Goal: Task Accomplishment & Management: Manage account settings

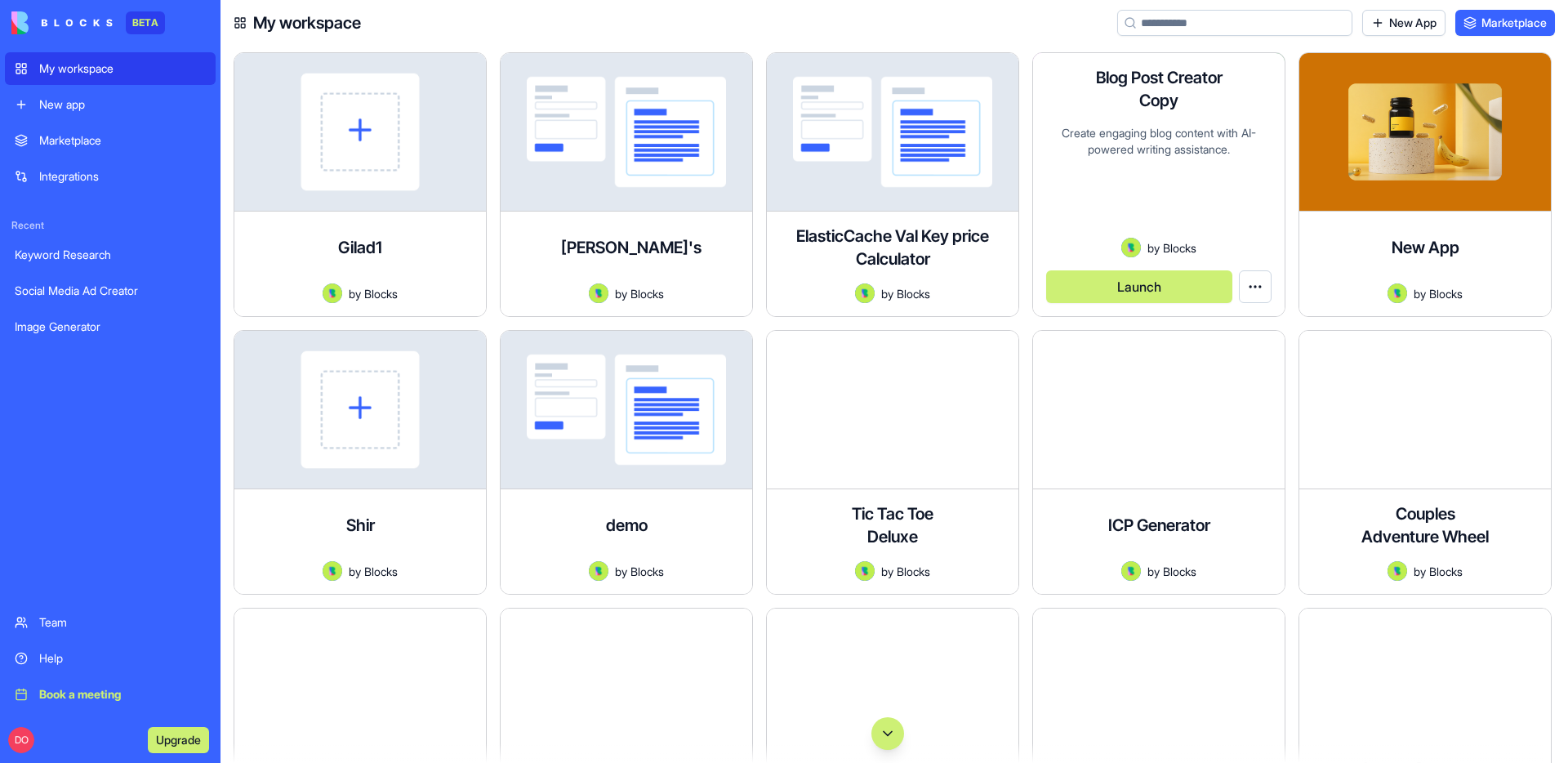
click at [1151, 281] on button "Launch" at bounding box center [1139, 287] width 186 height 33
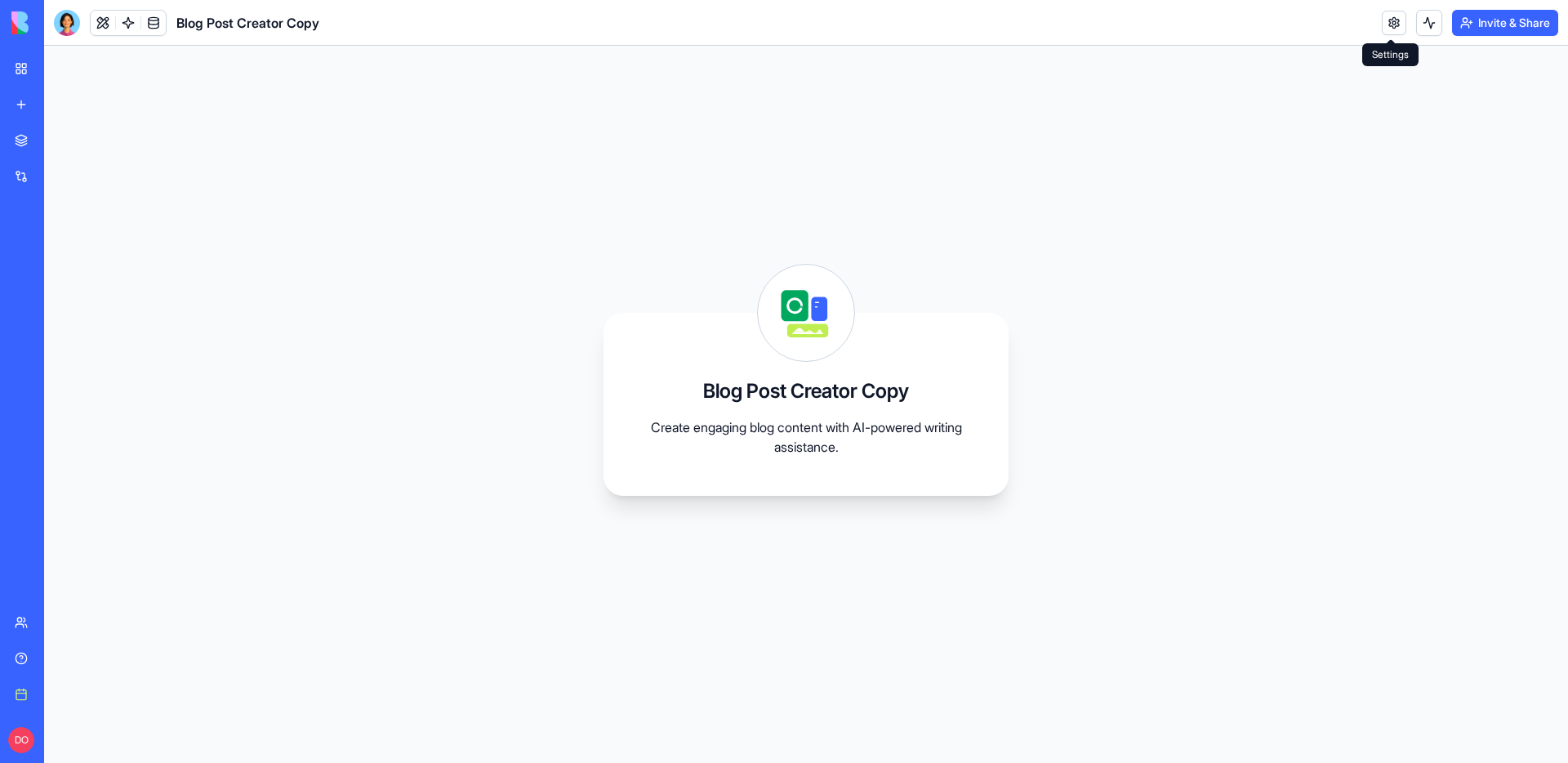
click at [1382, 29] on link at bounding box center [1394, 23] width 24 height 24
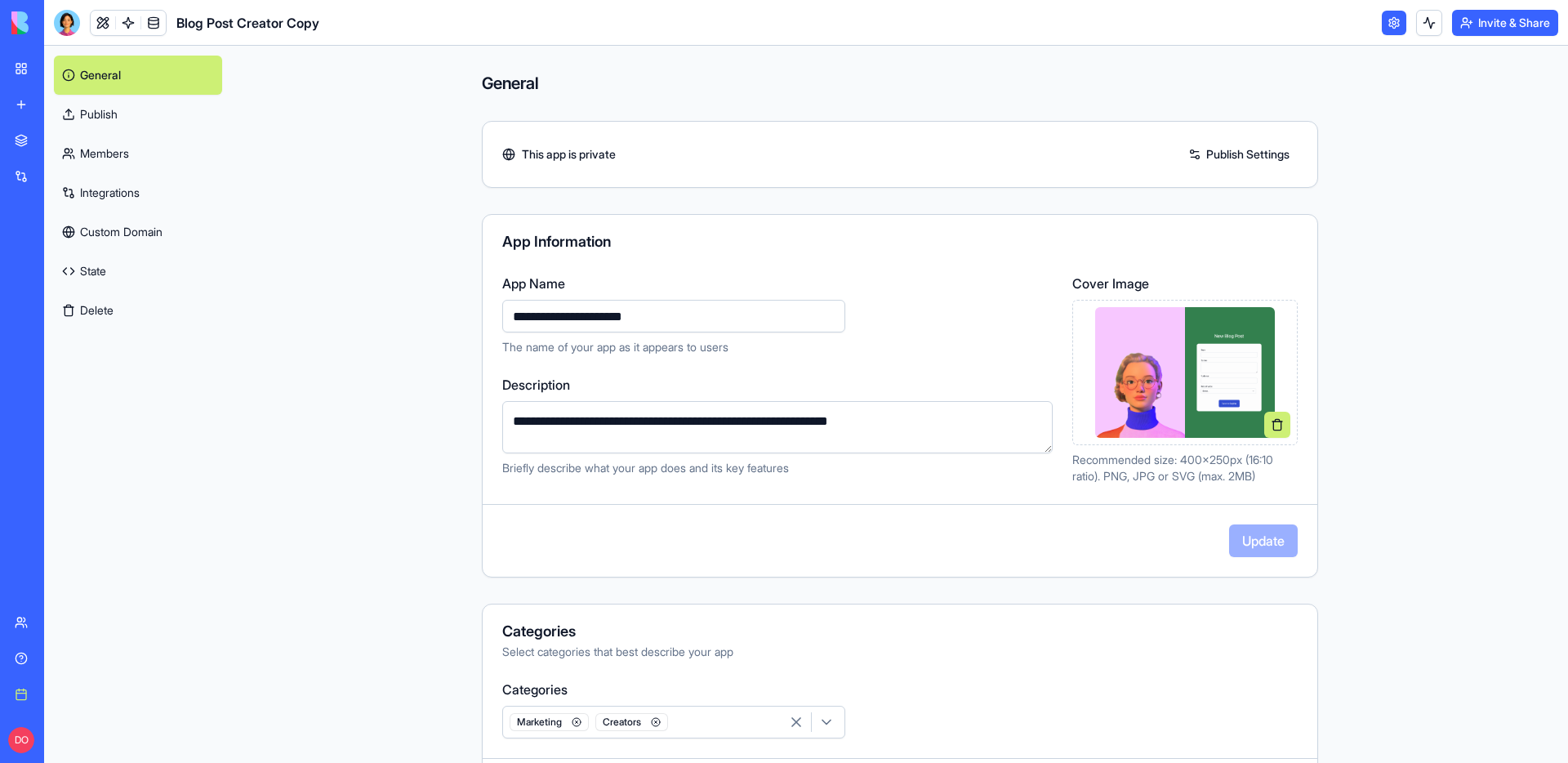
click at [113, 229] on link "Custom Domain" at bounding box center [138, 232] width 168 height 39
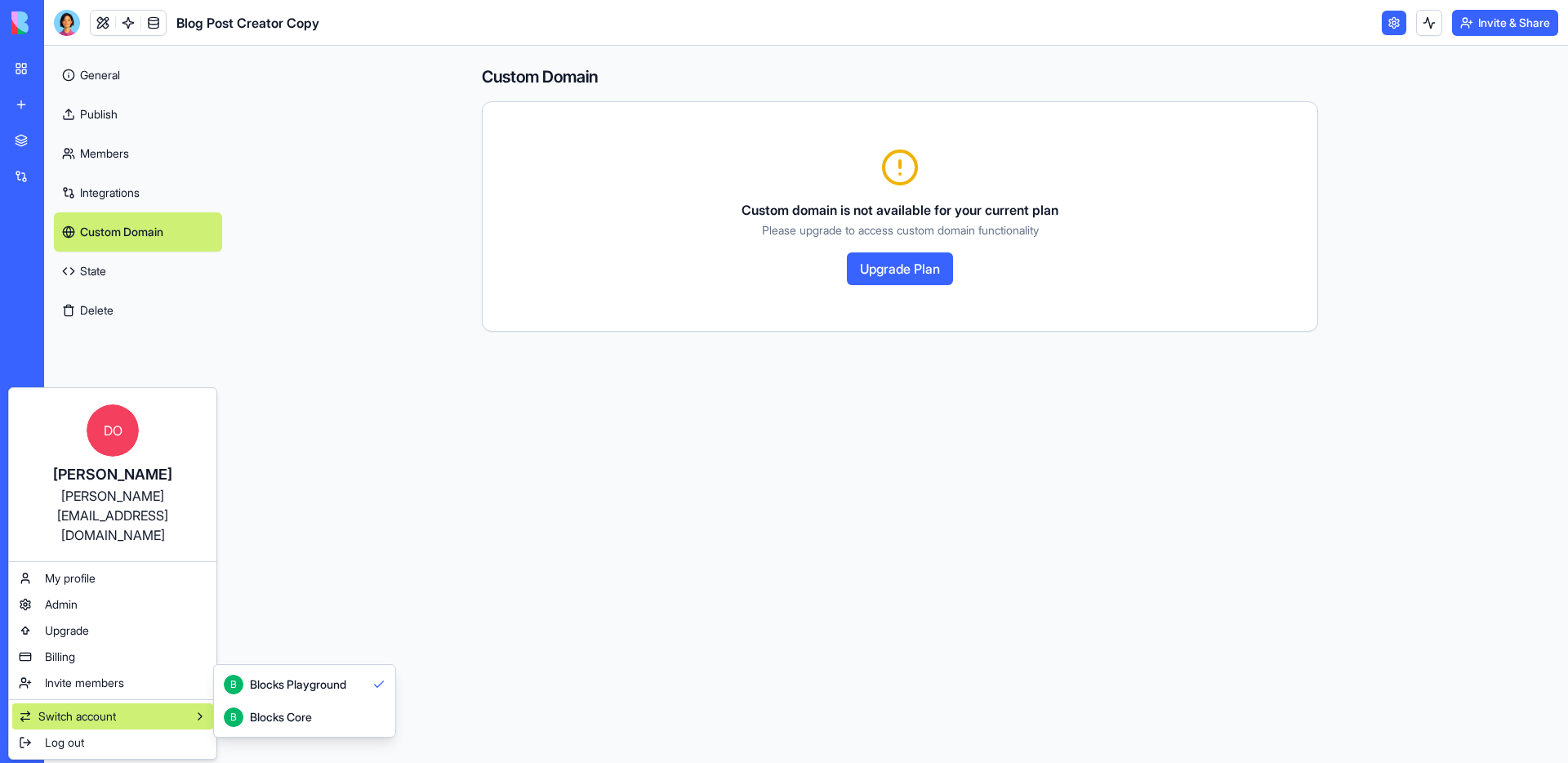
click at [250, 723] on div "Blocks Core" at bounding box center [281, 717] width 62 height 16
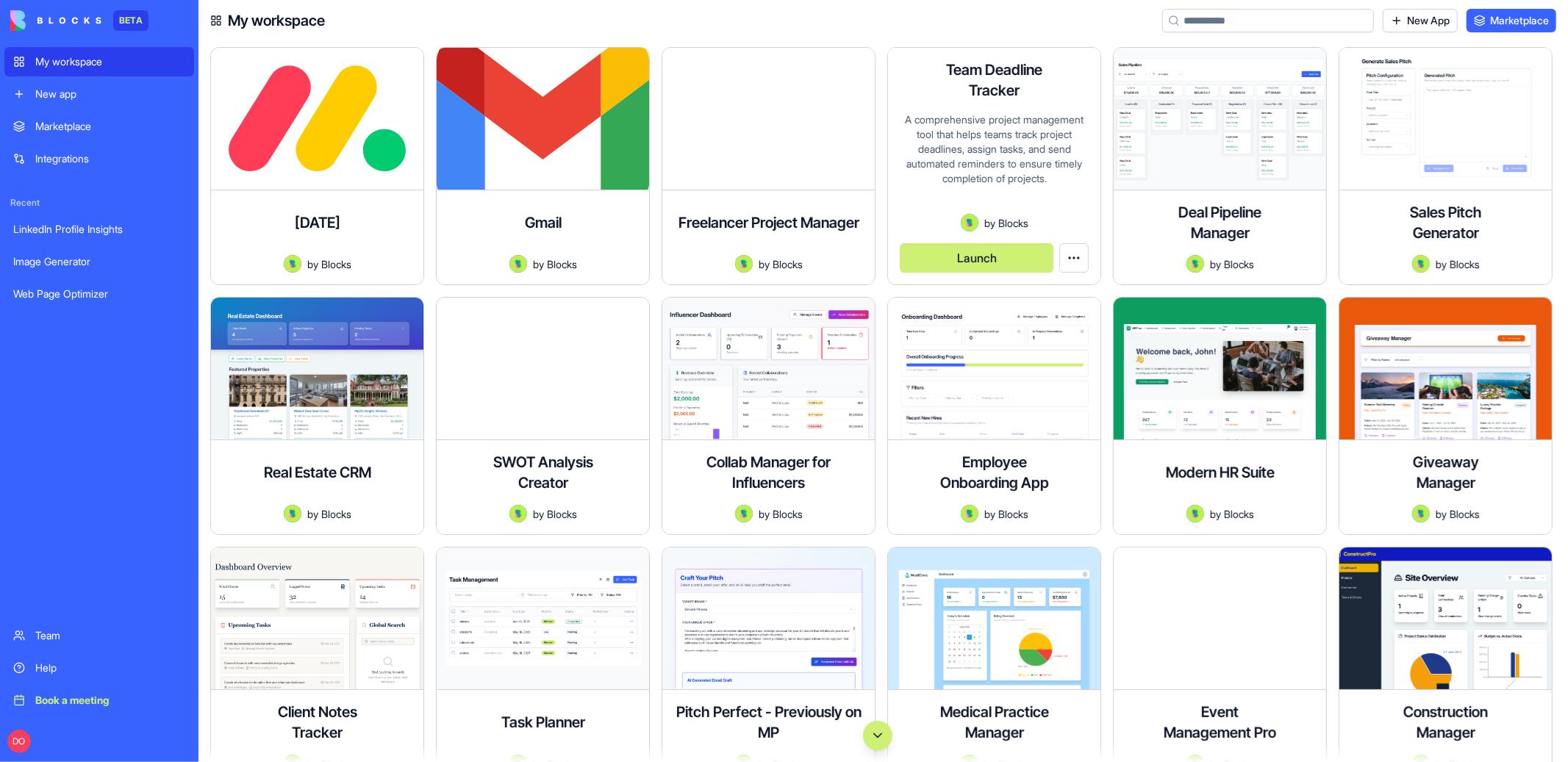
click at [1031, 260] on button "Launch" at bounding box center [976, 258] width 154 height 30
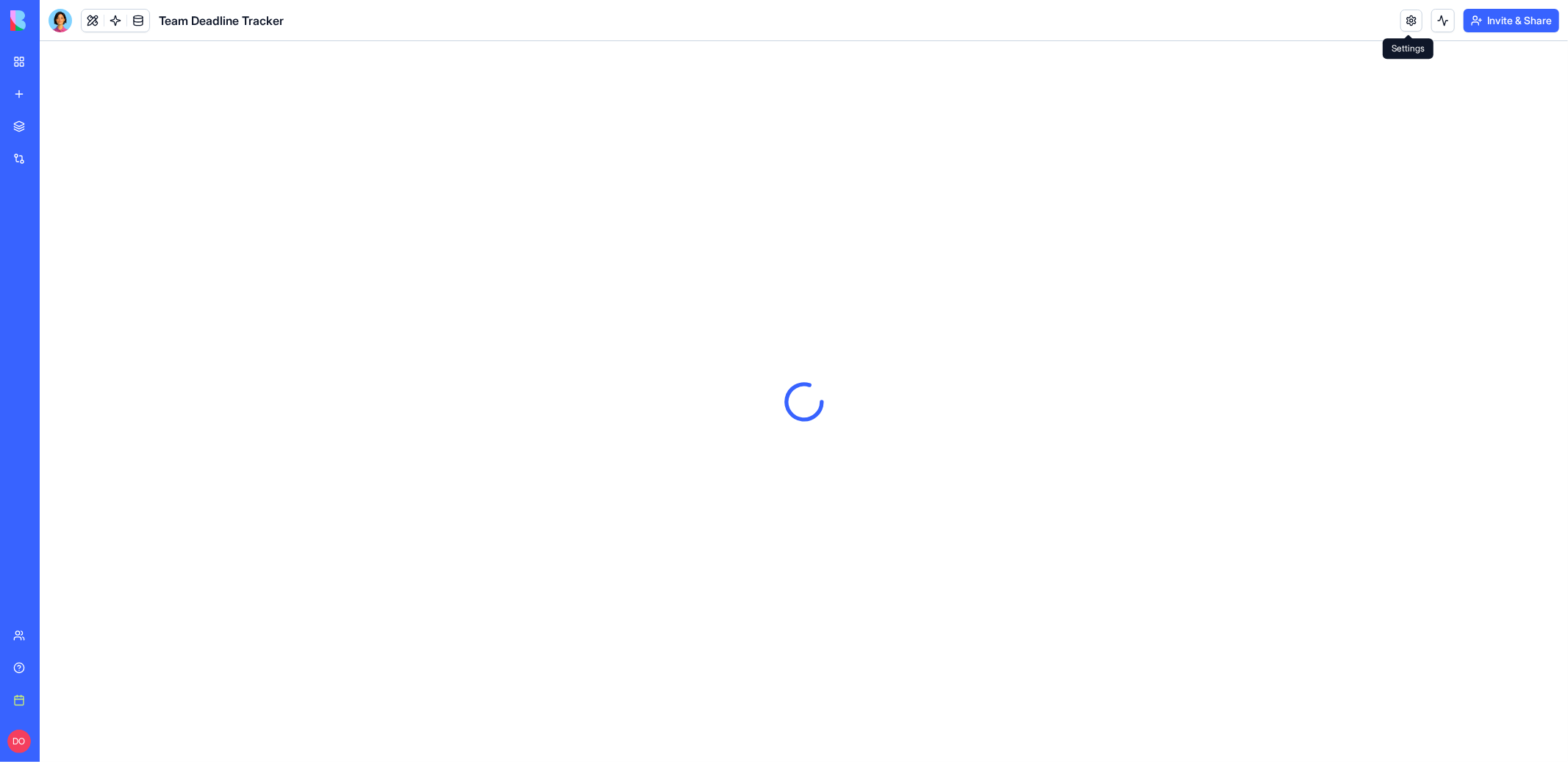
click at [1406, 22] on link at bounding box center [1411, 20] width 22 height 22
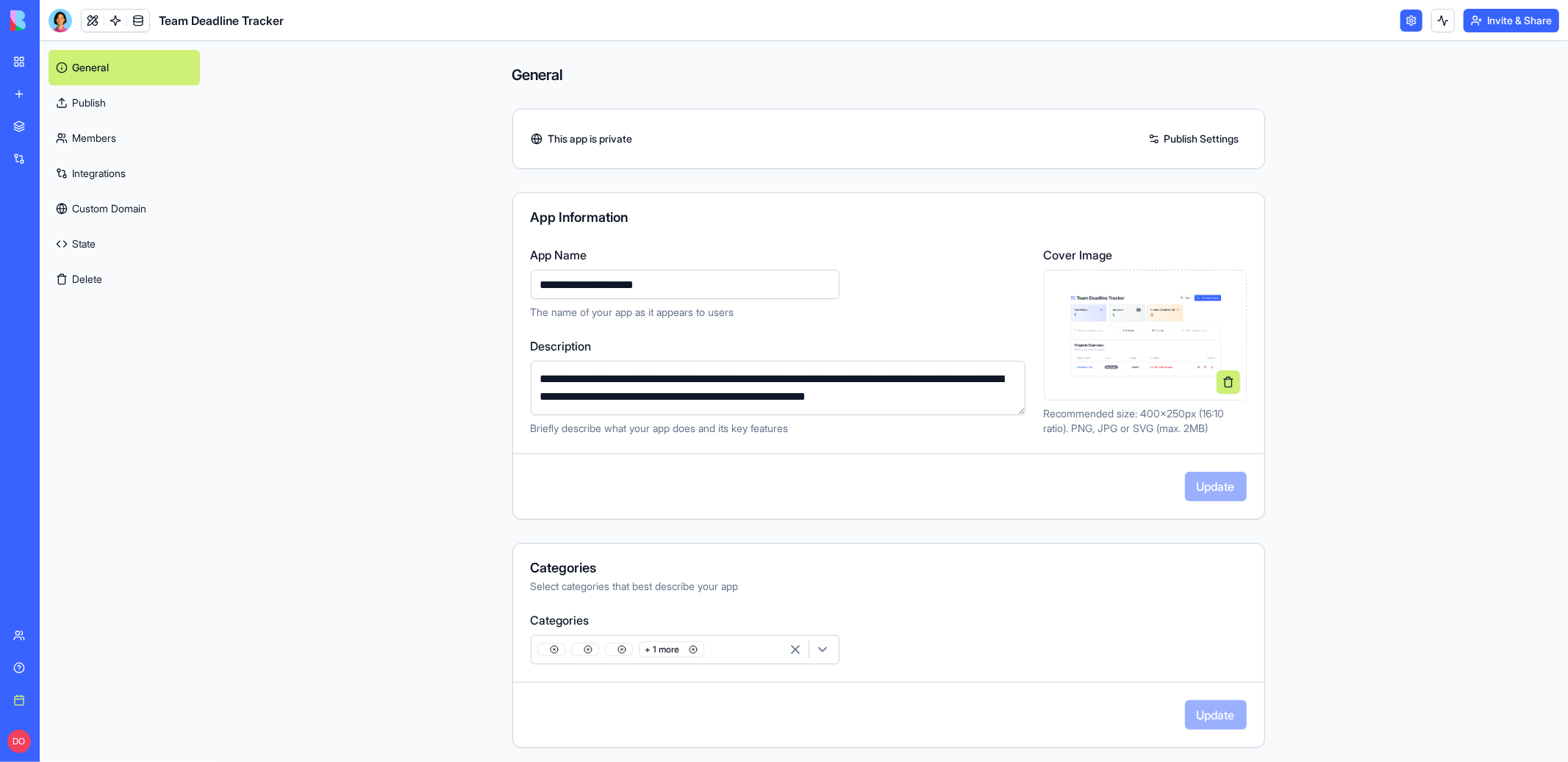
click at [124, 207] on link "Custom Domain" at bounding box center [124, 208] width 151 height 35
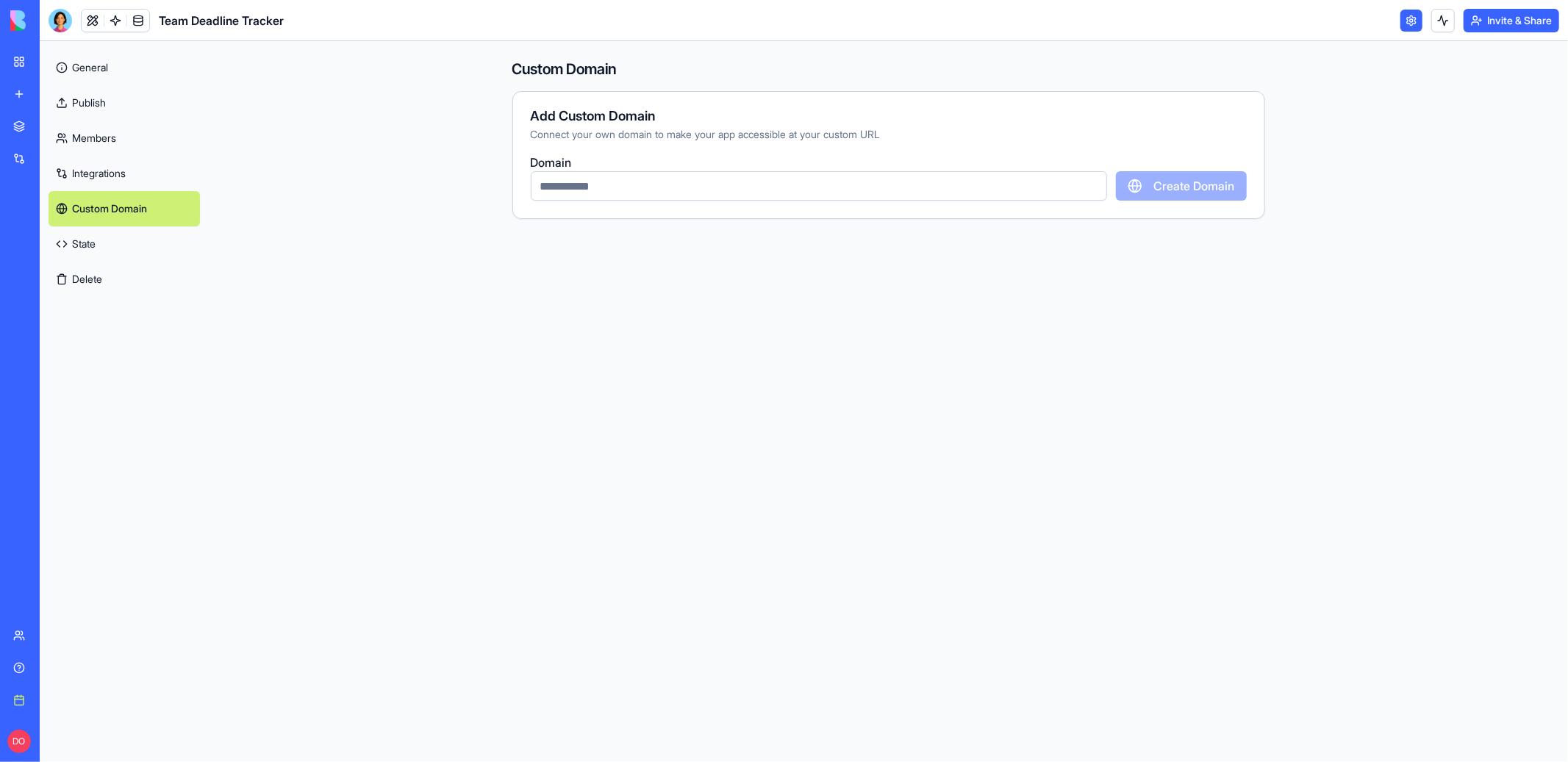
click at [697, 191] on input "text" at bounding box center [818, 186] width 576 height 30
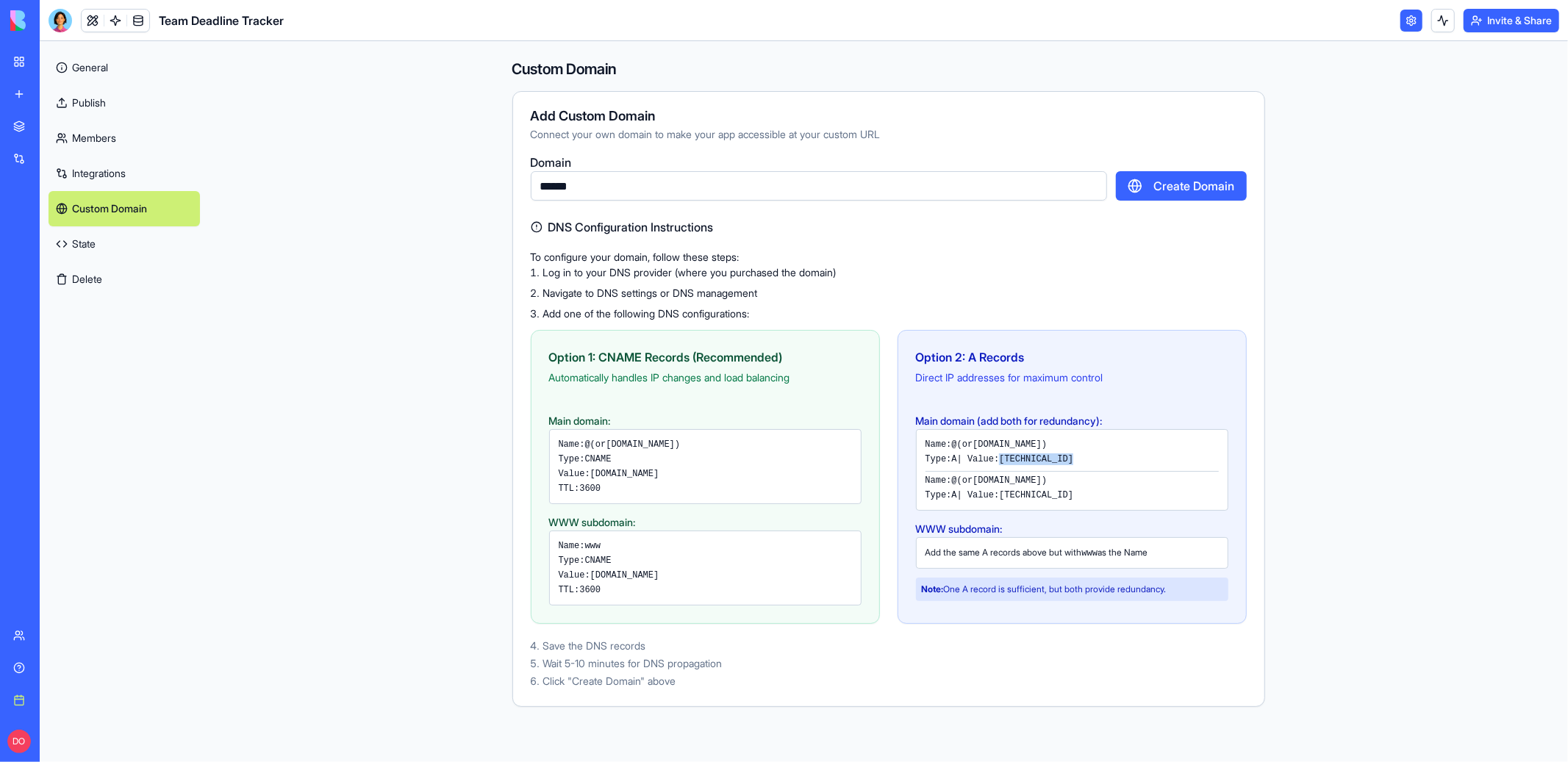
drag, startPoint x: 1016, startPoint y: 456, endPoint x: 1123, endPoint y: 457, distance: 107.0
click at [1123, 457] on div "Type: A | Value: [TECHNICAL_ID]" at bounding box center [1072, 459] width 293 height 12
copy code "[TECHNICAL_ID]"
click at [357, 229] on div "Custom Domain Add Custom Domain Connect your own domain to make your app access…" at bounding box center [889, 402] width 1359 height 721
click at [472, 263] on div "Custom Domain Add Custom Domain Connect your own domain to make your app access…" at bounding box center [889, 402] width 1359 height 721
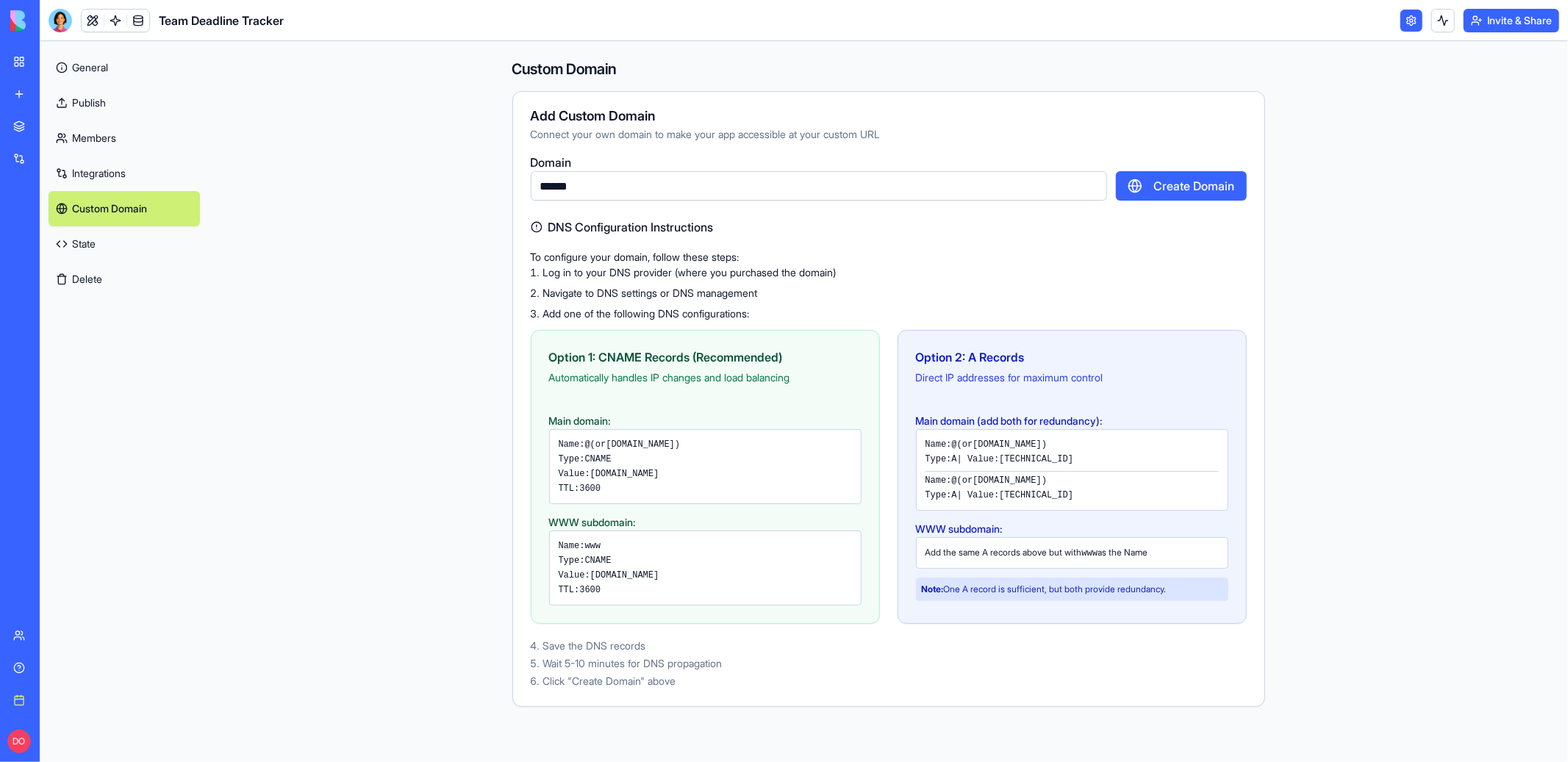
click at [1328, 181] on div "Custom Domain Add Custom Domain Connect your own domain to make your app access…" at bounding box center [889, 402] width 1359 height 721
click at [1327, 187] on div "Custom Domain Add Custom Domain Connect your own domain to make your app access…" at bounding box center [889, 402] width 1359 height 721
click at [450, 297] on div "Custom Domain Add Custom Domain Connect your own domain to make your app access…" at bounding box center [889, 402] width 1359 height 721
click at [609, 186] on input "******" at bounding box center [818, 186] width 576 height 30
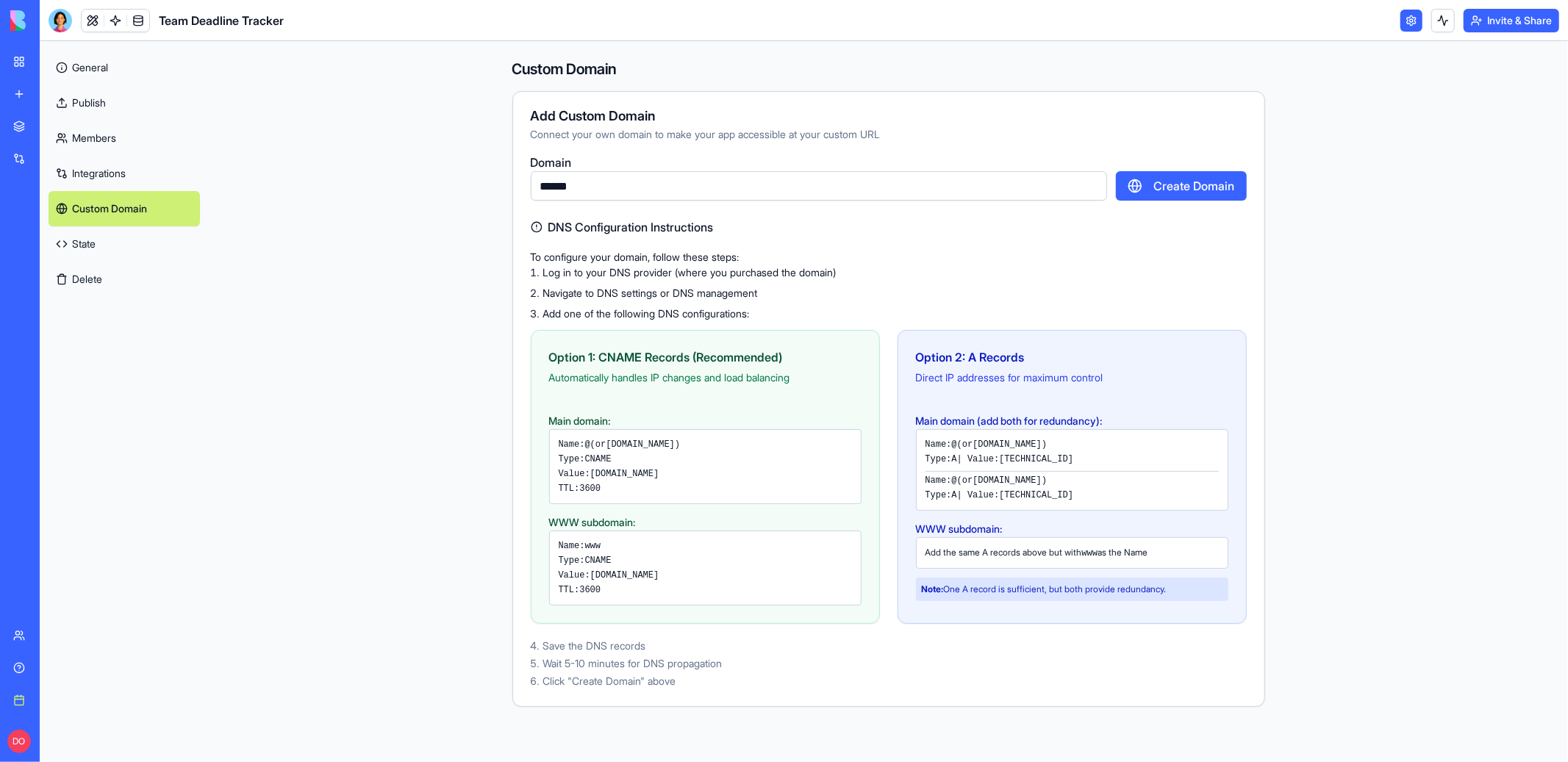
click at [609, 186] on input "******" at bounding box center [818, 186] width 576 height 30
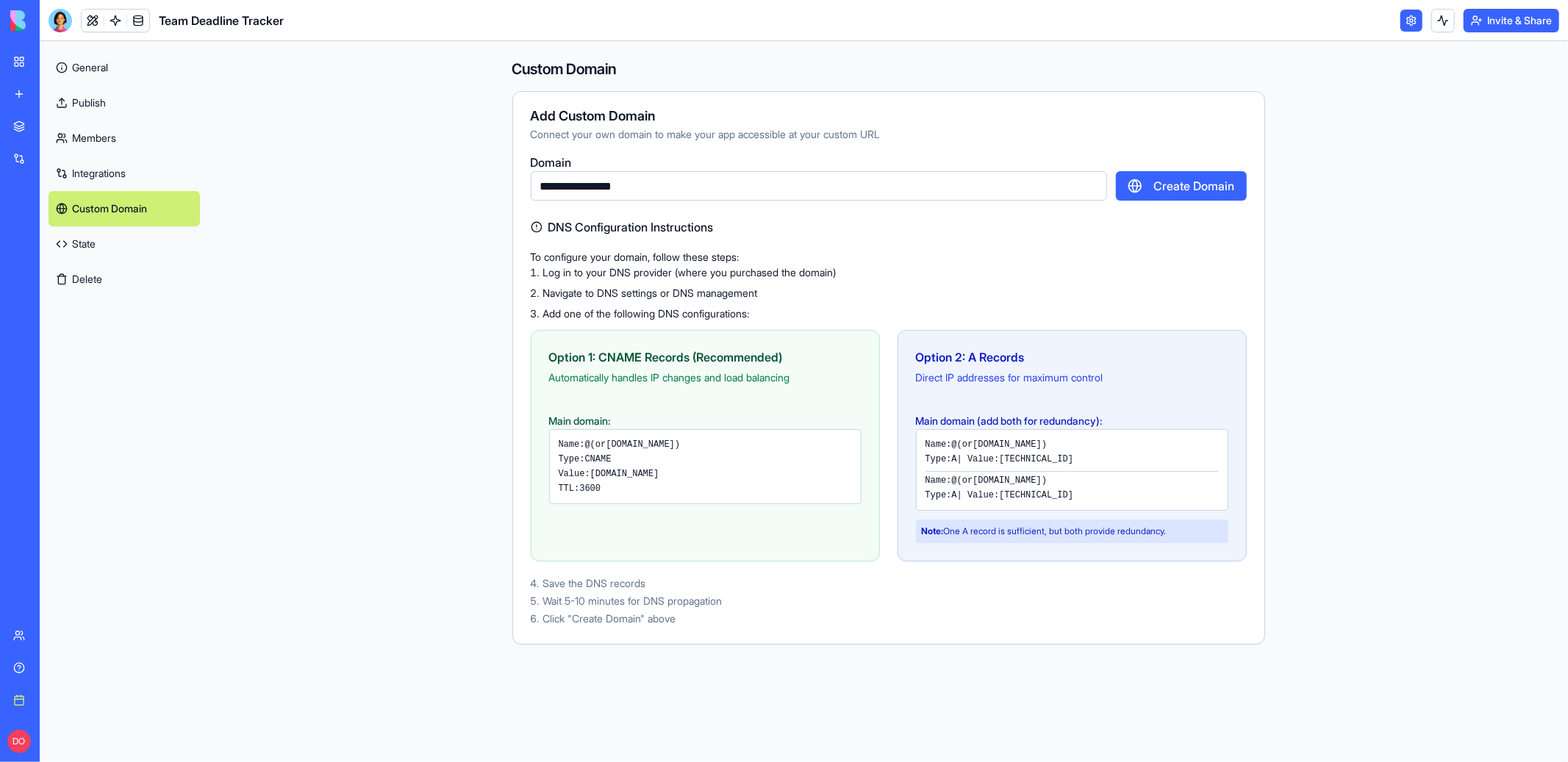
click at [565, 184] on input "**********" at bounding box center [818, 186] width 576 height 30
type input "**********"
click at [1142, 188] on button "Create Domain" at bounding box center [1181, 186] width 131 height 30
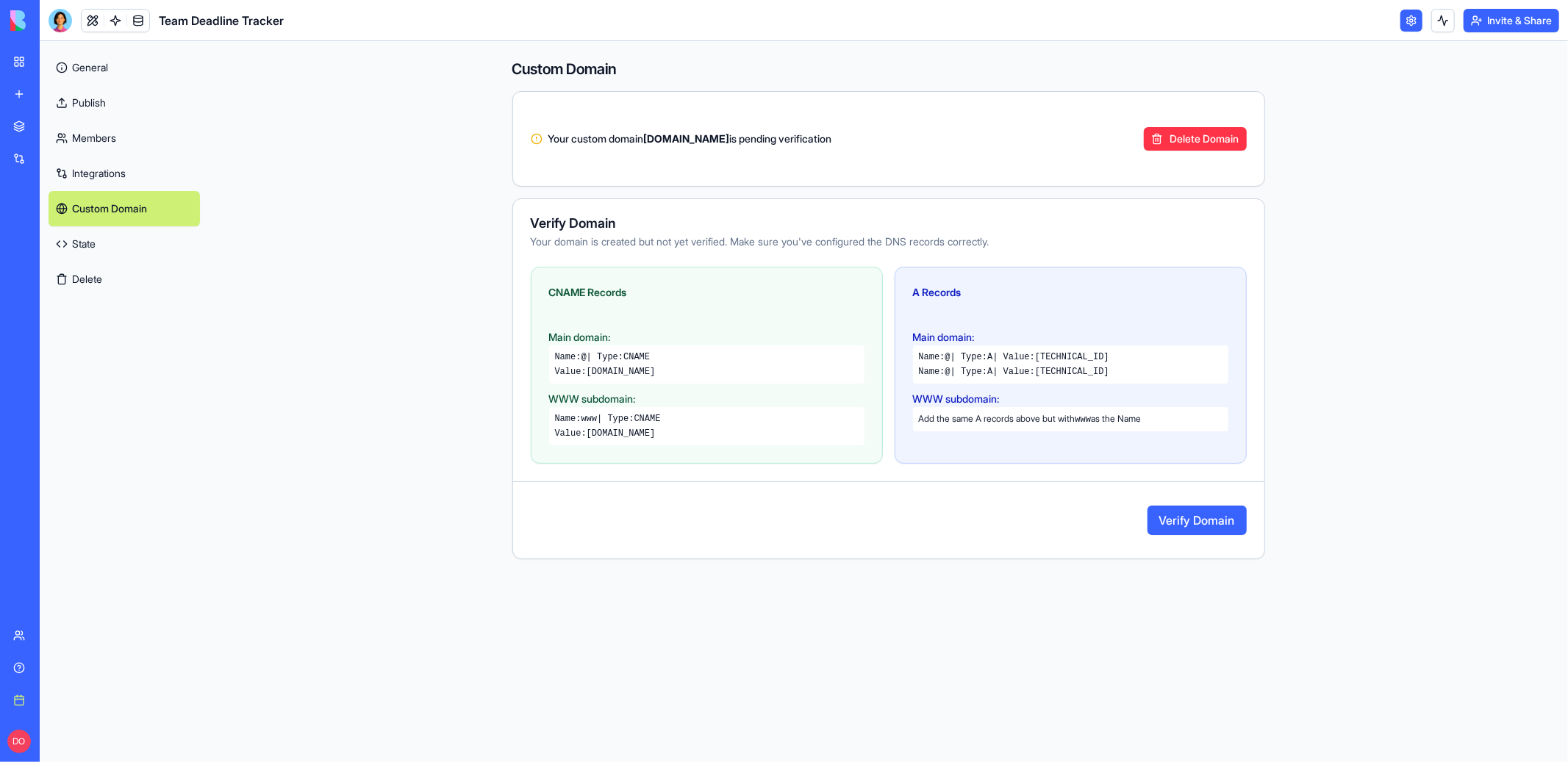
click at [661, 140] on strong "[DOMAIN_NAME]" at bounding box center [686, 139] width 86 height 12
copy strong "testd"
drag, startPoint x: 1062, startPoint y: 356, endPoint x: 1157, endPoint y: 356, distance: 95.0
click at [1157, 356] on div "Name: @ | Type: A | Value: [TECHNICAL_ID]" at bounding box center [1070, 356] width 303 height 12
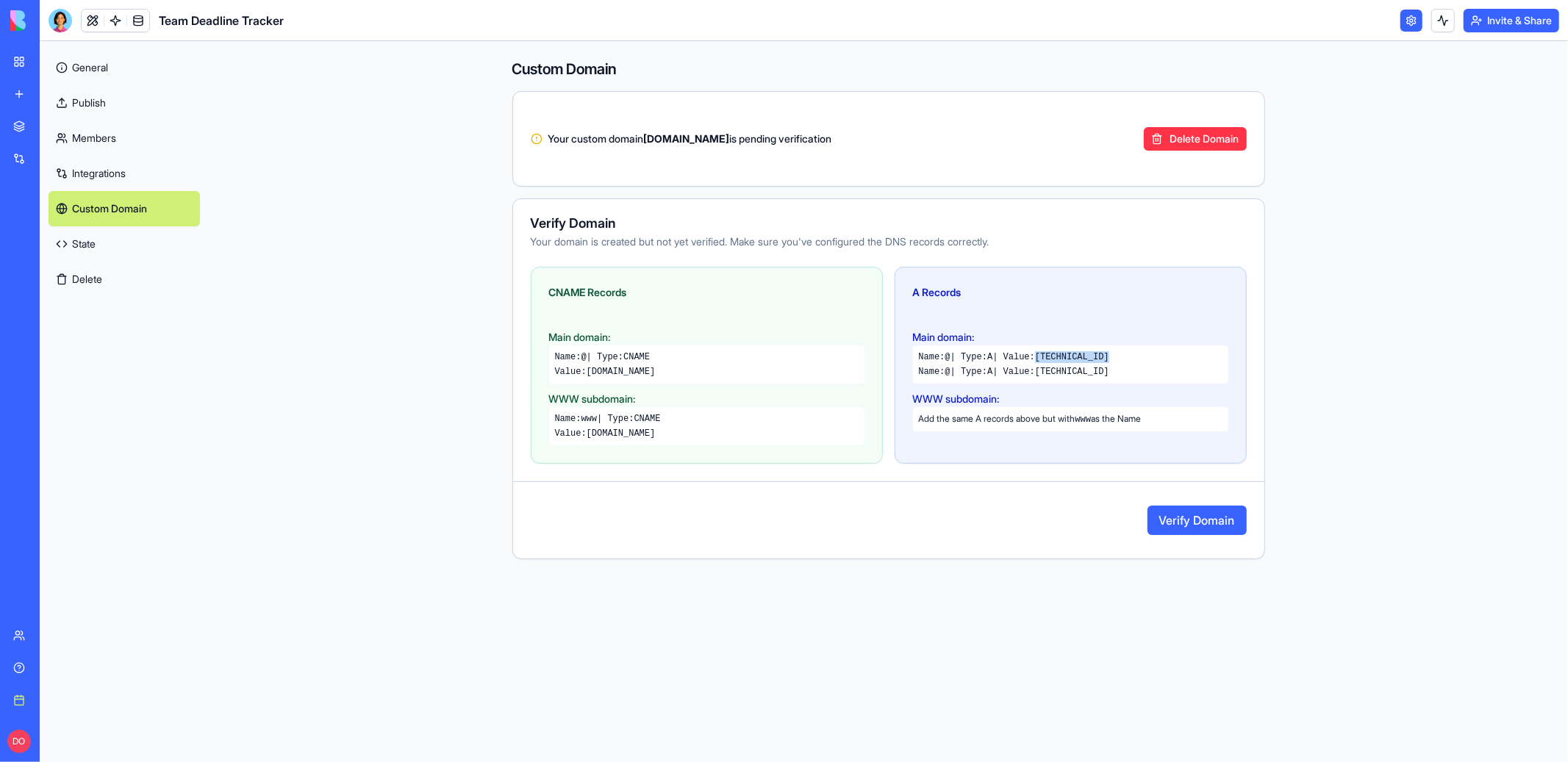
copy code "[TECHNICAL_ID]"
click at [1193, 520] on button "Verify Domain" at bounding box center [1197, 520] width 99 height 30
click at [1315, 466] on div "Custom Domain Your custom domain [DOMAIN_NAME] is pending verification Delete D…" at bounding box center [889, 402] width 1359 height 721
click at [1176, 518] on button "Verify Domain" at bounding box center [1197, 520] width 99 height 30
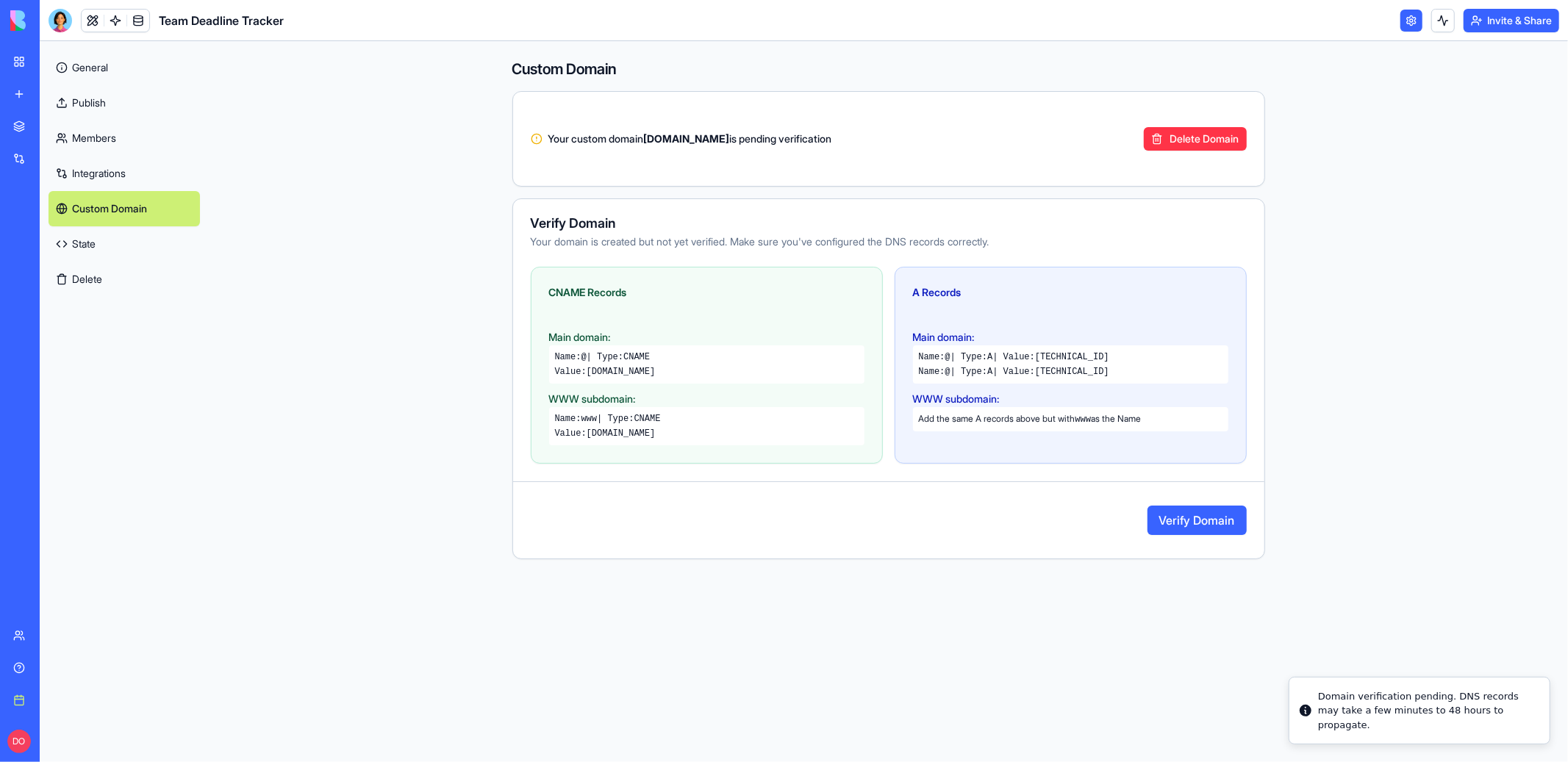
click at [1176, 518] on button "Verify Domain" at bounding box center [1197, 520] width 99 height 30
click at [1373, 505] on div "Custom Domain Your custom domain [DOMAIN_NAME] is pending verification Delete D…" at bounding box center [889, 402] width 1359 height 721
click at [1230, 519] on button "Verify Domain" at bounding box center [1197, 520] width 99 height 30
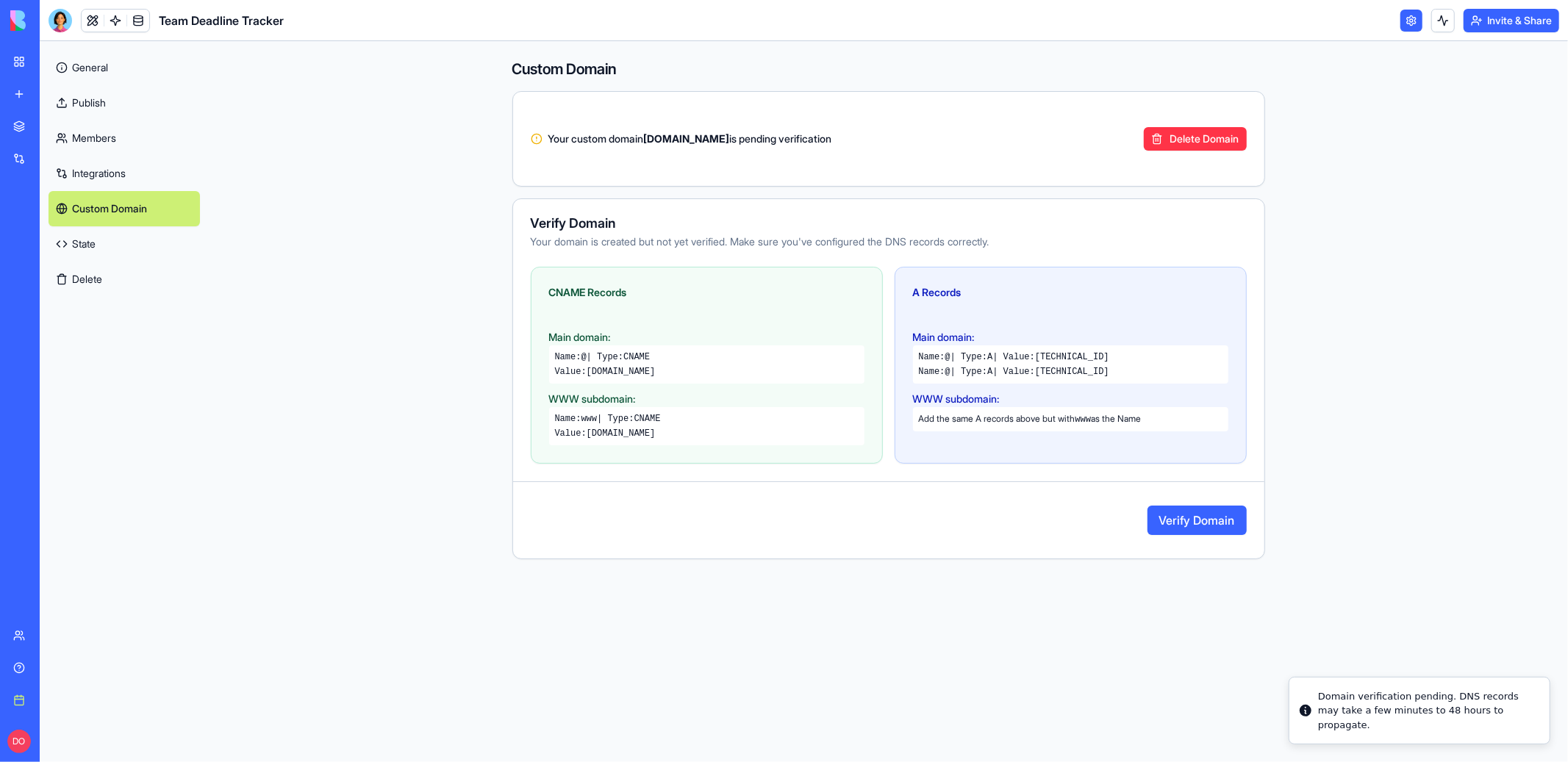
click at [1360, 520] on div "Custom Domain Your custom domain [DOMAIN_NAME] is pending verification Delete D…" at bounding box center [889, 402] width 1359 height 721
click at [1221, 515] on button "Verify Domain" at bounding box center [1197, 520] width 99 height 30
click at [1341, 523] on div "Custom Domain Your custom domain [DOMAIN_NAME] is pending verification Delete D…" at bounding box center [889, 402] width 1359 height 721
click at [1206, 523] on button "Verify Domain" at bounding box center [1197, 520] width 99 height 30
click at [1353, 522] on div "Custom Domain Your custom domain [DOMAIN_NAME] is pending verification Delete D…" at bounding box center [889, 402] width 1359 height 721
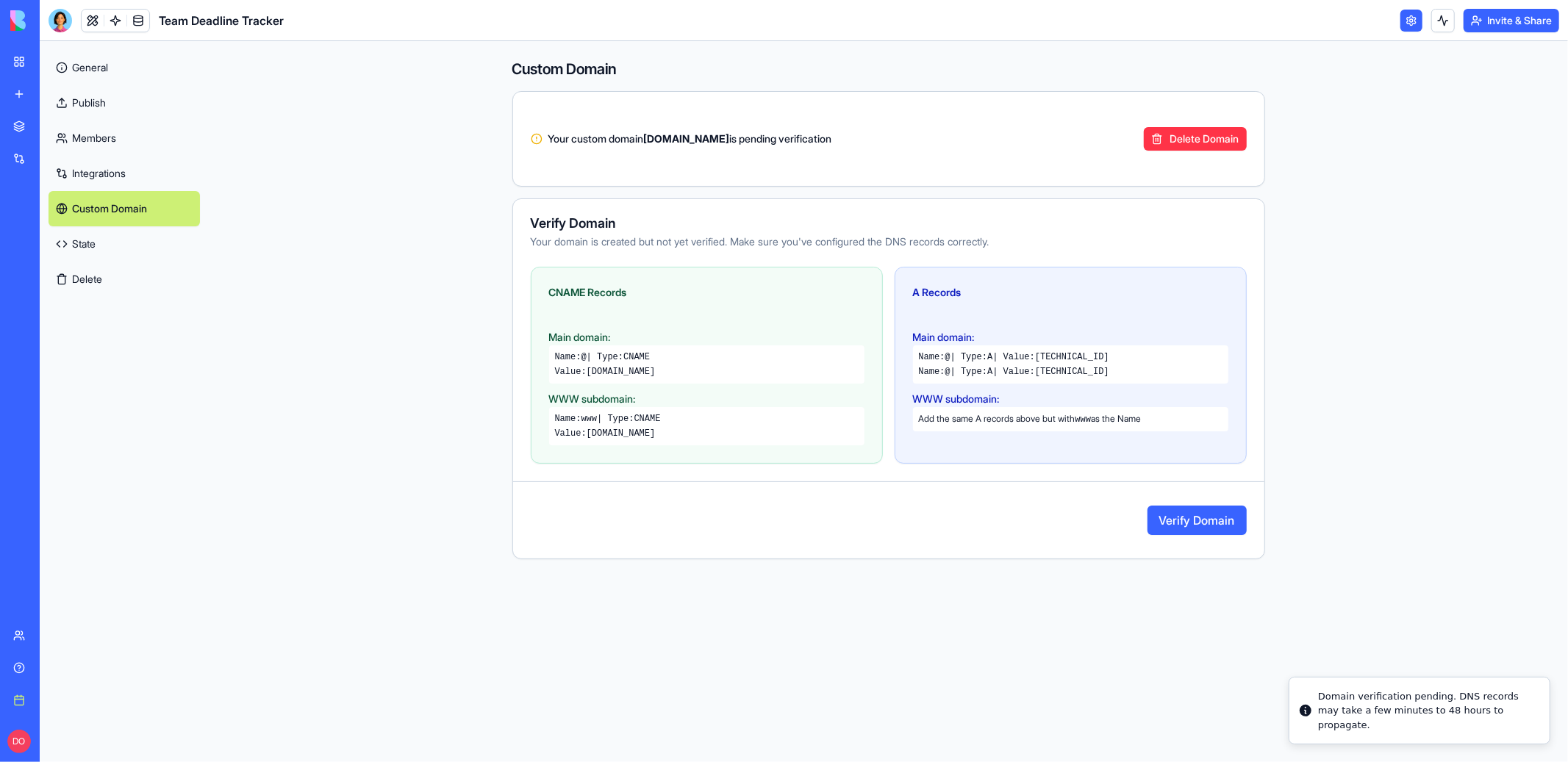
click at [1215, 520] on button "Verify Domain" at bounding box center [1197, 520] width 99 height 30
click at [1339, 522] on div "Custom Domain Your custom domain [DOMAIN_NAME] is pending verification Delete D…" at bounding box center [889, 402] width 1359 height 721
click at [1227, 521] on button "Verify Domain" at bounding box center [1197, 520] width 99 height 30
drag, startPoint x: 651, startPoint y: 138, endPoint x: 734, endPoint y: 140, distance: 83.0
click at [729, 139] on span "Your custom domain [DOMAIN_NAME] is pending verification" at bounding box center [690, 139] width 284 height 15
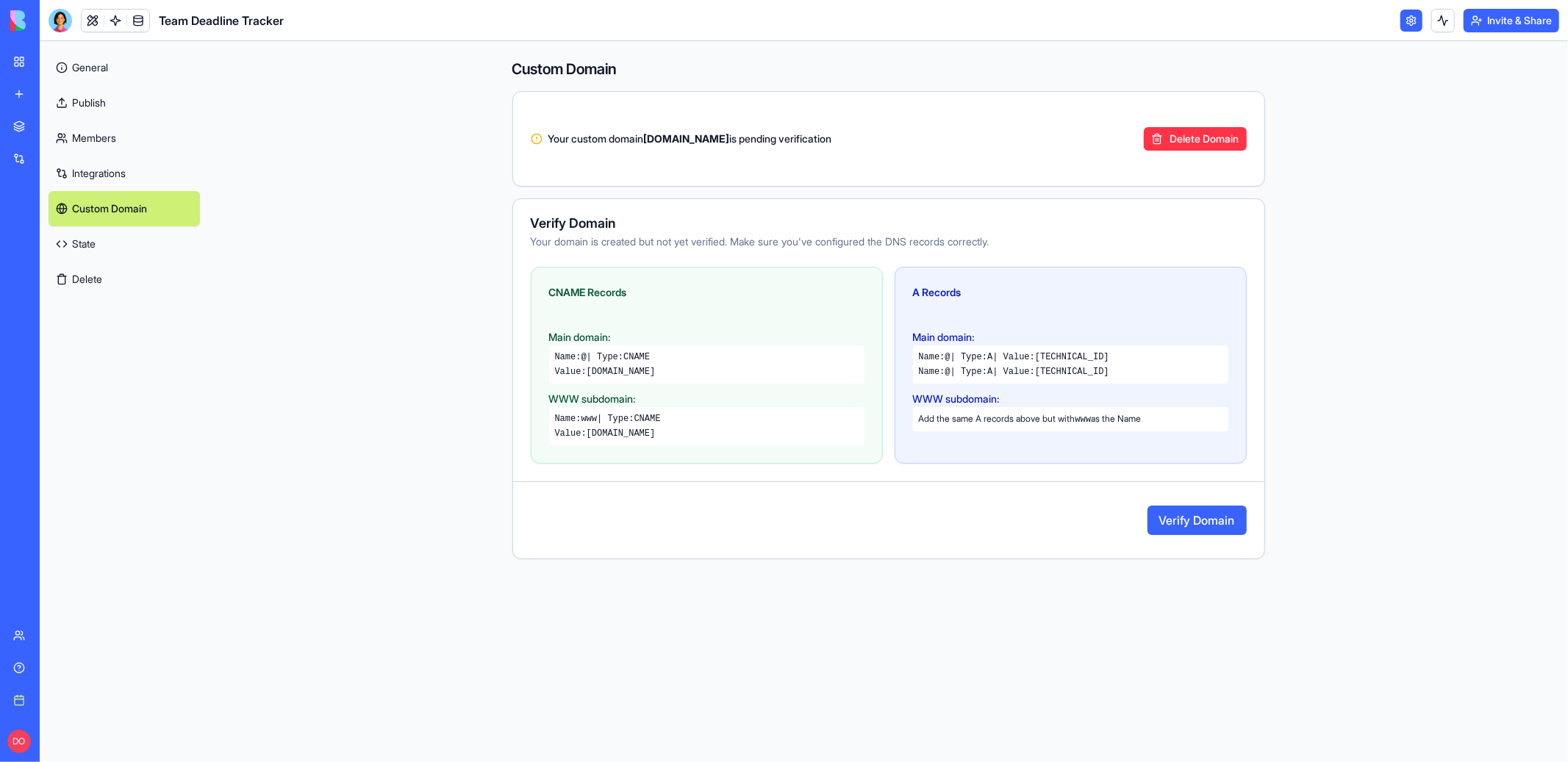
drag, startPoint x: 740, startPoint y: 140, endPoint x: 650, endPoint y: 137, distance: 90.0
click at [650, 137] on span "Your custom domain [DOMAIN_NAME] is pending verification" at bounding box center [690, 139] width 284 height 15
copy strong "[DOMAIN_NAME]"
click at [1209, 513] on button "Verify Domain" at bounding box center [1197, 520] width 99 height 30
click at [1323, 479] on div "Custom Domain Your custom domain [DOMAIN_NAME] is pending verification Delete D…" at bounding box center [889, 402] width 1359 height 721
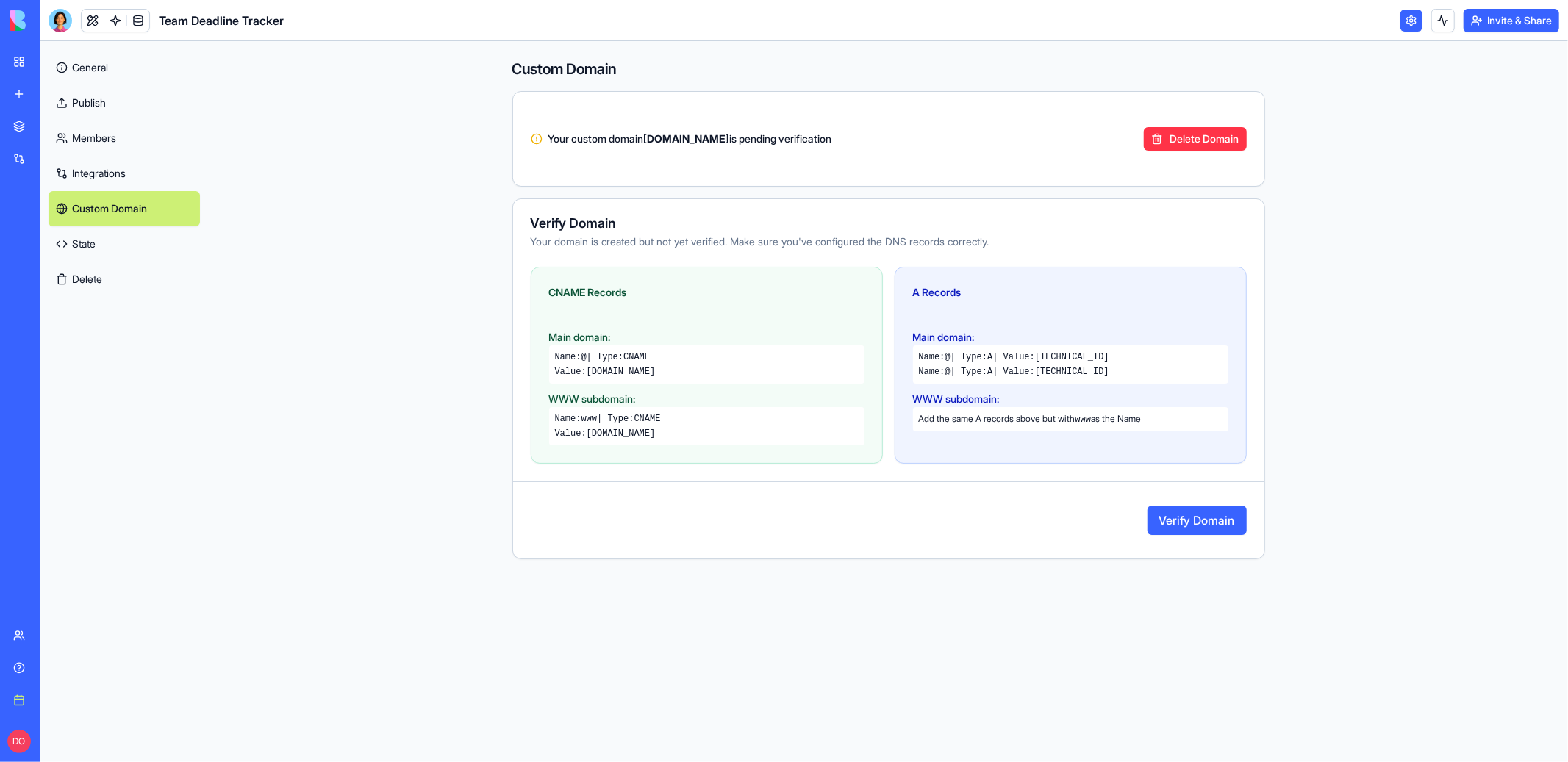
click at [1184, 527] on button "Verify Domain" at bounding box center [1197, 520] width 99 height 30
click at [1052, 520] on div "Verify Domain" at bounding box center [889, 520] width 751 height 41
click at [1182, 519] on button "Verify Domain" at bounding box center [1197, 520] width 99 height 30
click at [1365, 491] on div "Custom Domain Your custom domain [DOMAIN_NAME] is pending verification Delete D…" at bounding box center [889, 402] width 1359 height 721
click at [1215, 523] on button "Verify Domain" at bounding box center [1197, 520] width 99 height 30
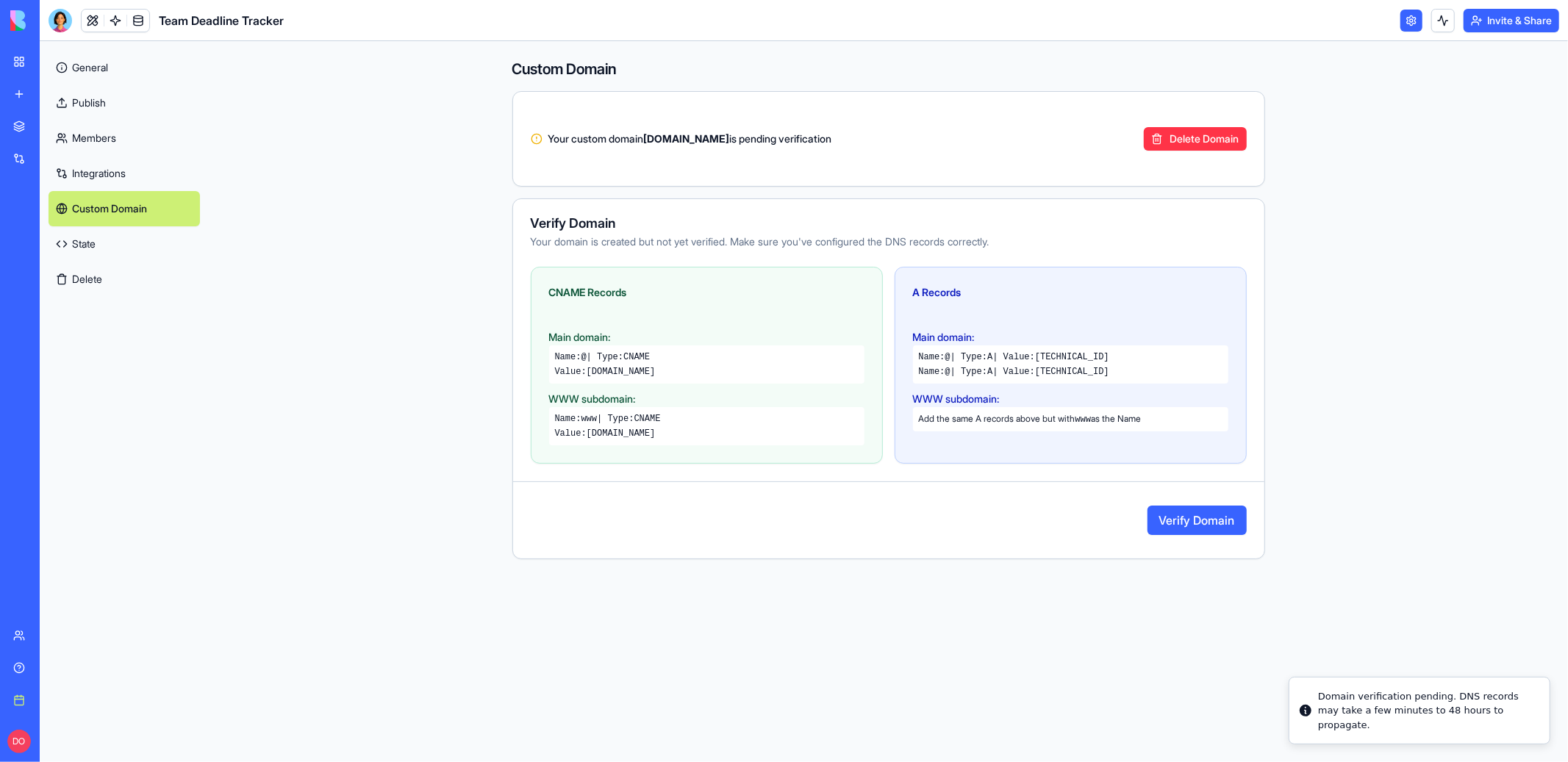
click at [1353, 509] on div "Custom Domain Your custom domain [DOMAIN_NAME] is pending verification Delete D…" at bounding box center [889, 402] width 1359 height 721
click at [1223, 523] on button "Verify Domain" at bounding box center [1197, 520] width 99 height 30
click at [1346, 506] on div "Custom Domain Your custom domain [DOMAIN_NAME] is pending verification Delete D…" at bounding box center [889, 402] width 1359 height 721
click at [1165, 524] on button "Verify Domain" at bounding box center [1197, 520] width 99 height 30
click at [1387, 517] on div "Custom Domain Your custom domain [DOMAIN_NAME] is pending verification Delete D…" at bounding box center [889, 402] width 1359 height 721
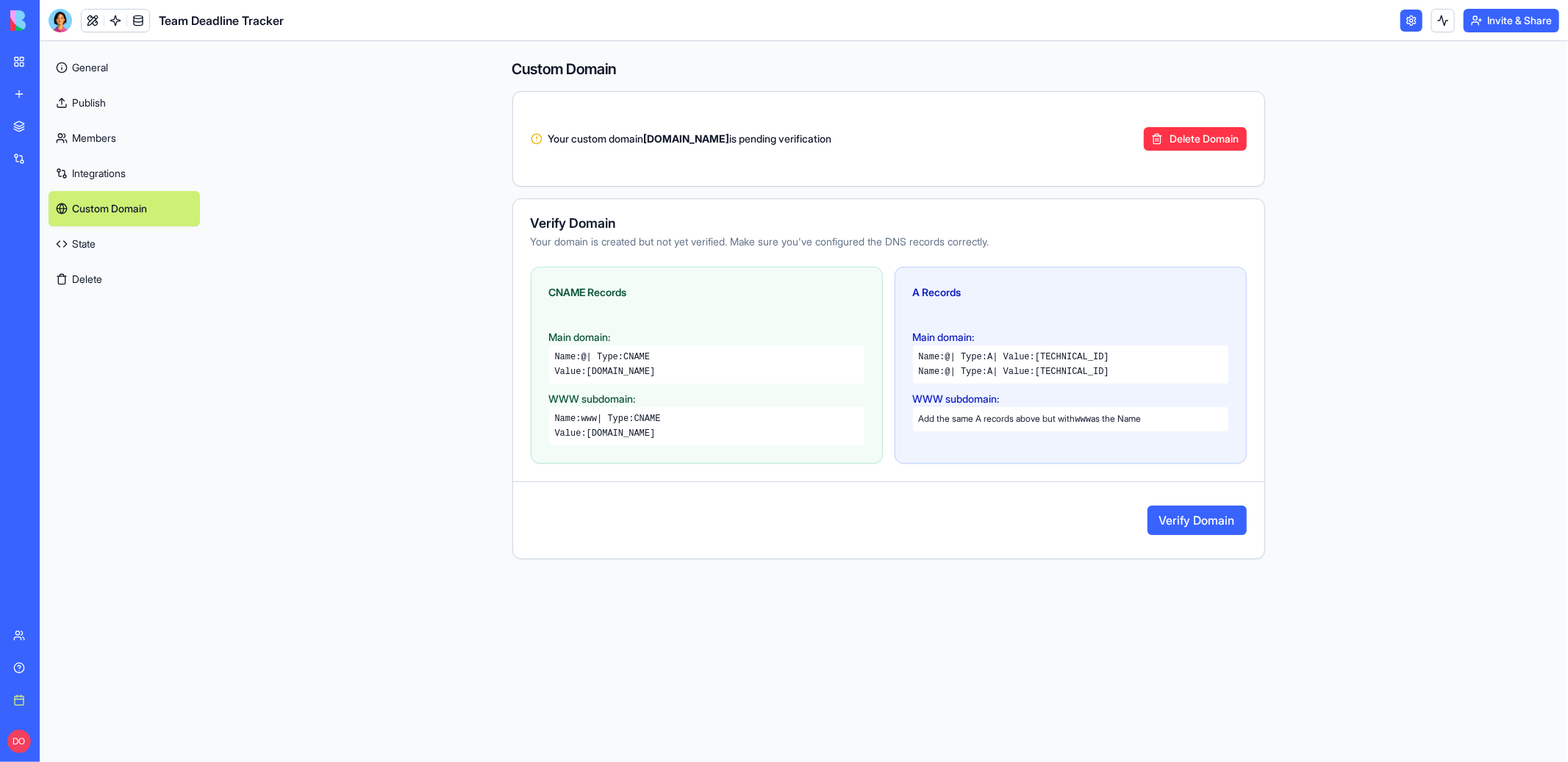
click at [1230, 518] on button "Verify Domain" at bounding box center [1197, 520] width 99 height 30
click at [1339, 507] on div "Custom Domain Your custom domain [DOMAIN_NAME] is pending verification Delete D…" at bounding box center [889, 402] width 1359 height 721
drag, startPoint x: 1062, startPoint y: 372, endPoint x: 1144, endPoint y: 370, distance: 82.0
click at [1144, 370] on div "Name: @ | Type: A | Value: 166.117.151.3" at bounding box center [1070, 371] width 303 height 12
copy code "[TECHNICAL_ID]"
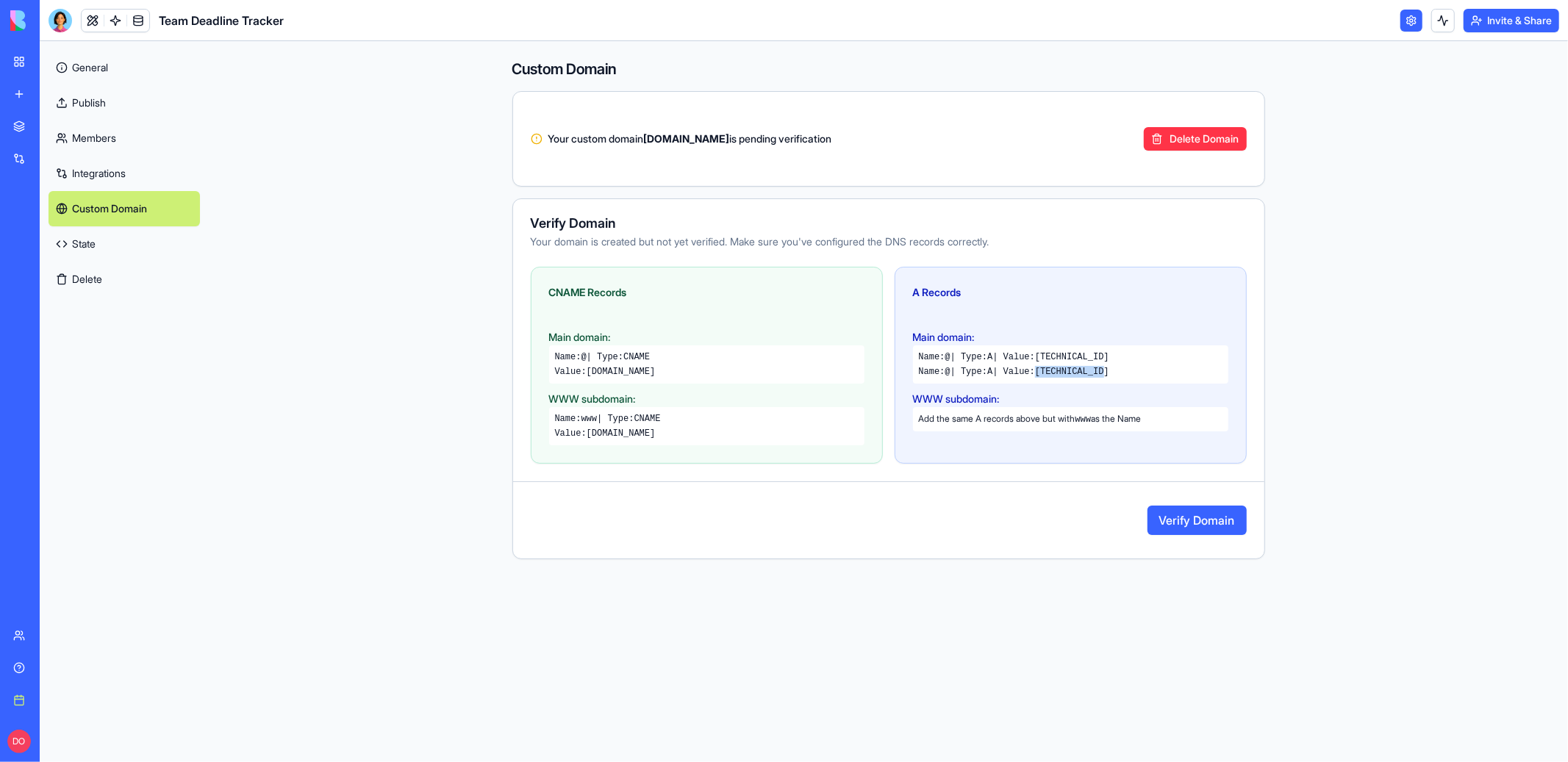
click at [1168, 522] on button "Verify Domain" at bounding box center [1197, 520] width 99 height 30
click at [1177, 533] on button "Verify Domain" at bounding box center [1197, 520] width 99 height 30
click at [1329, 494] on div "Custom Domain Your custom domain [DOMAIN_NAME] is pending verification Delete D…" at bounding box center [889, 402] width 1359 height 721
click at [1183, 519] on button "Verify Domain" at bounding box center [1197, 520] width 99 height 30
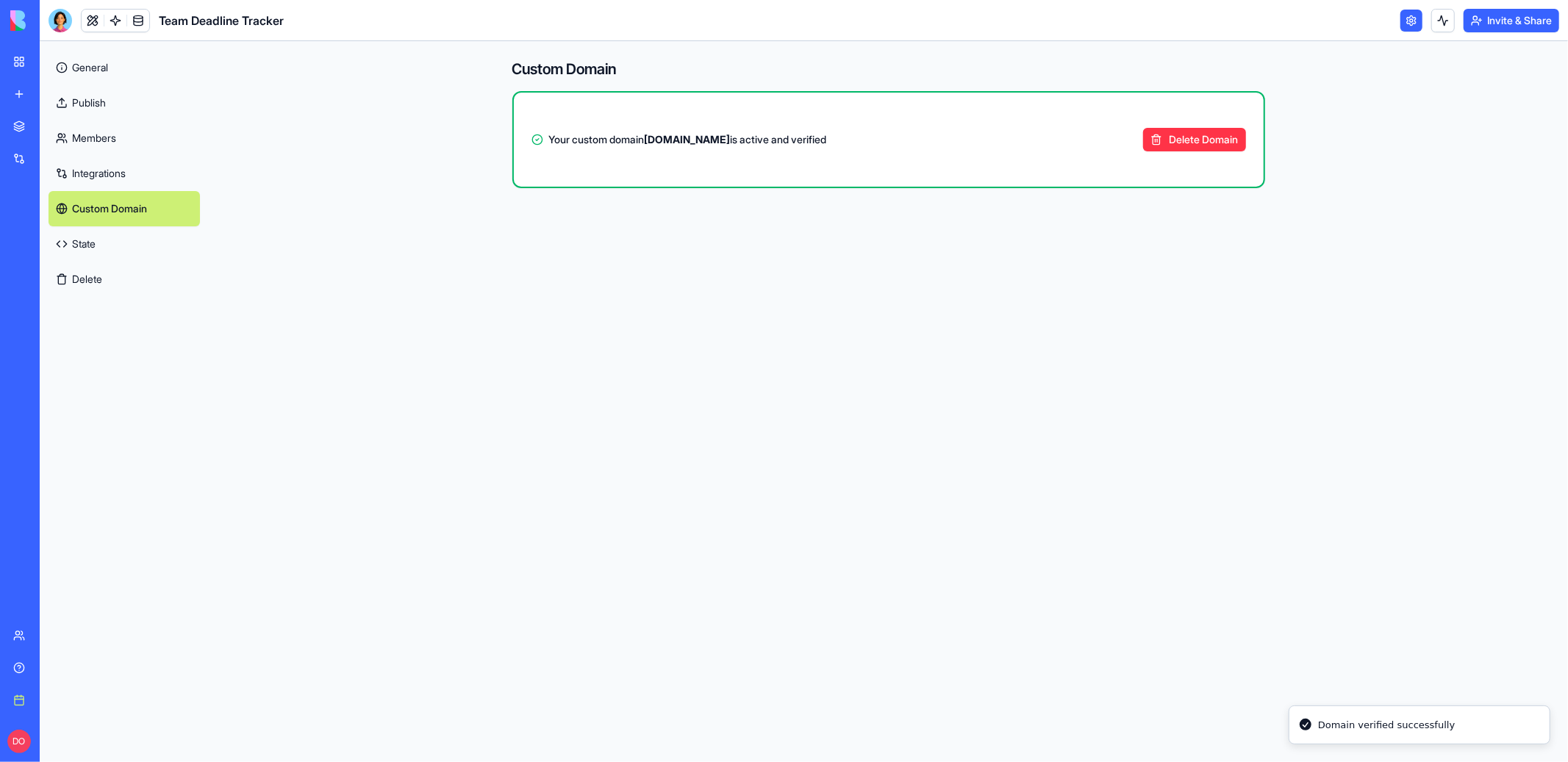
click at [1165, 490] on div "Custom Domain Your custom domain testd.zuploo.com is active and verified Delete…" at bounding box center [889, 384] width 753 height 686
click at [1179, 480] on div "Custom Domain Your custom domain testd.zuploo.com is active and verified Delete…" at bounding box center [889, 384] width 753 height 686
click at [1185, 142] on button "Delete Domain" at bounding box center [1194, 140] width 103 height 23
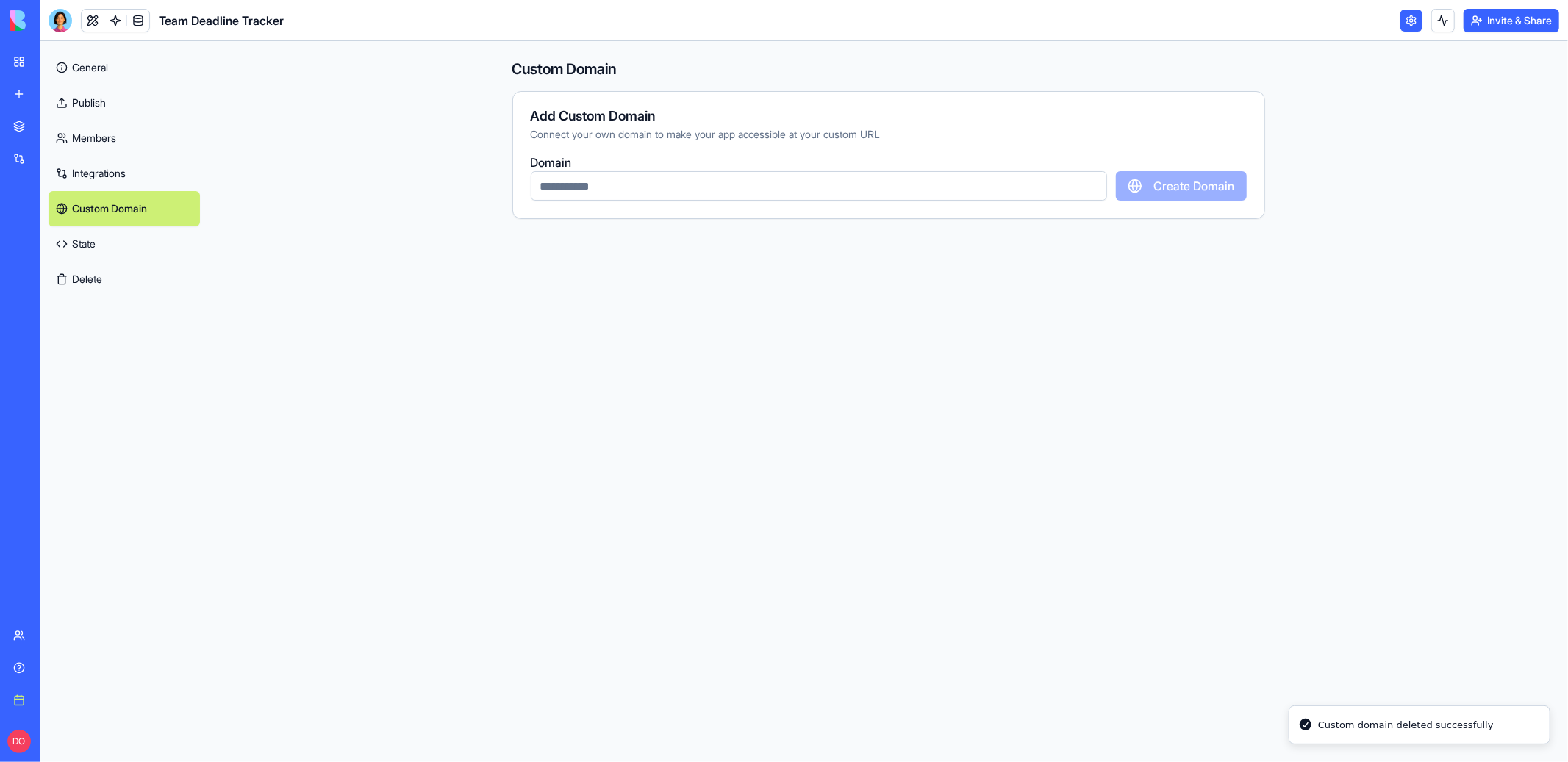
click at [674, 351] on div "Custom Domain Add Custom Domain Connect your own domain to make your app access…" at bounding box center [889, 384] width 753 height 686
click at [913, 420] on div "Custom Domain Add Custom Domain Connect your own domain to make your app access…" at bounding box center [889, 384] width 753 height 686
